Goal: Transaction & Acquisition: Purchase product/service

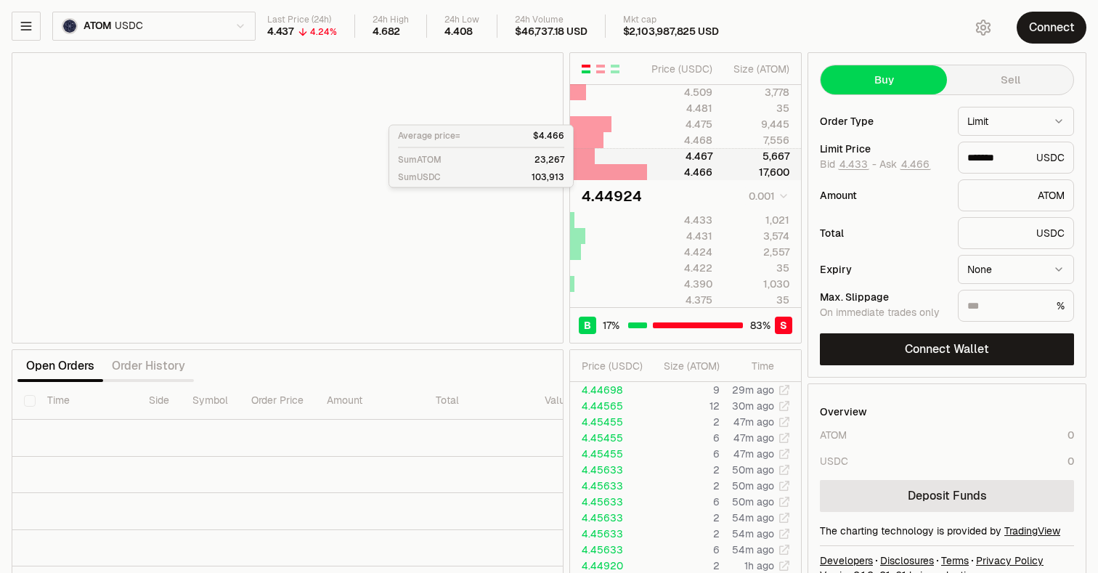
type input "*******"
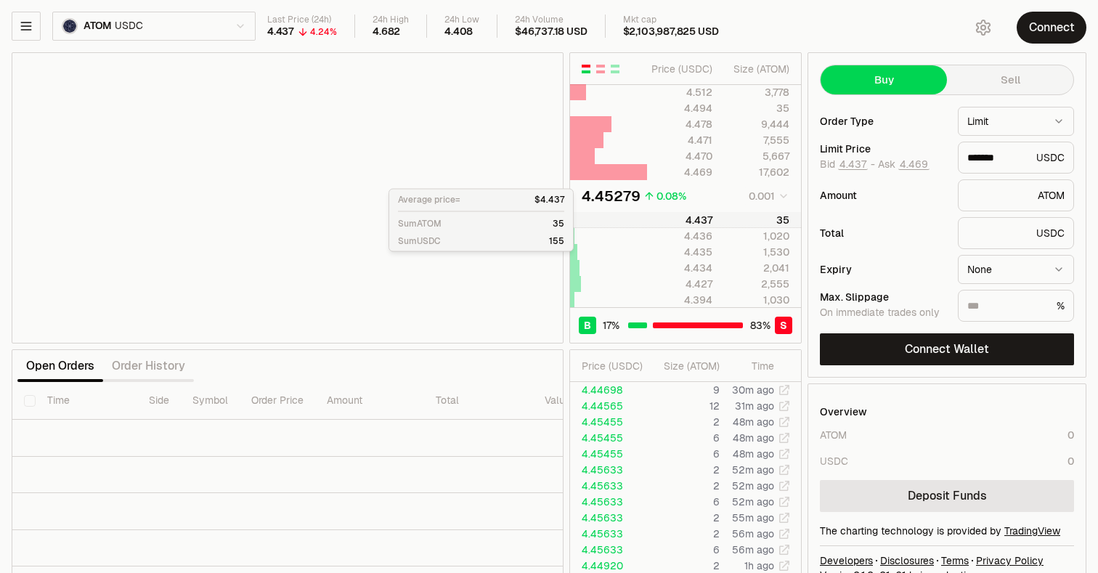
click at [628, 219] on div at bounding box center [608, 220] width 77 height 15
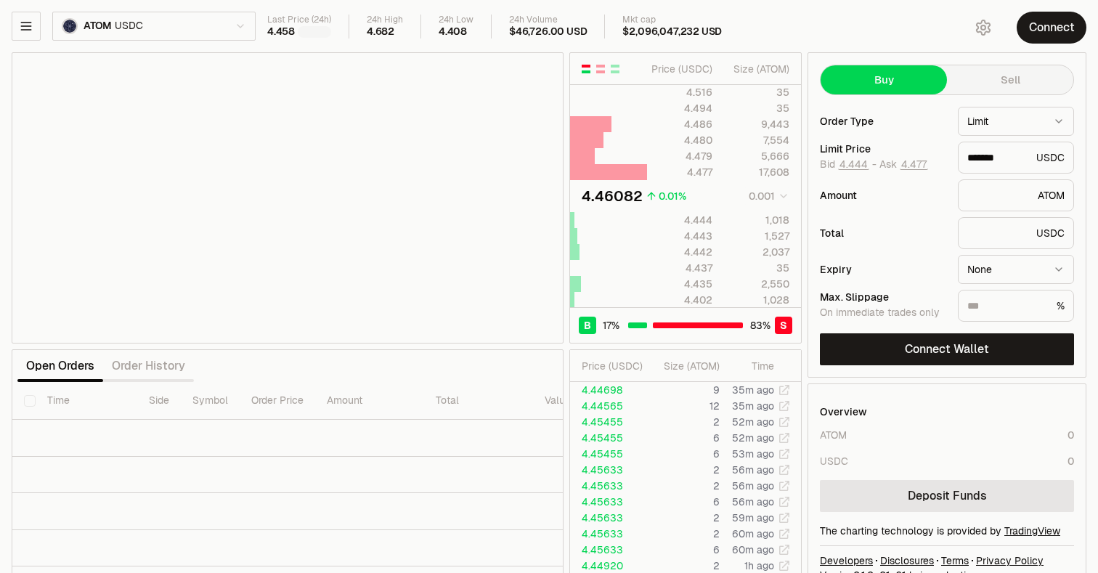
type input "*******"
